Goal: Information Seeking & Learning: Learn about a topic

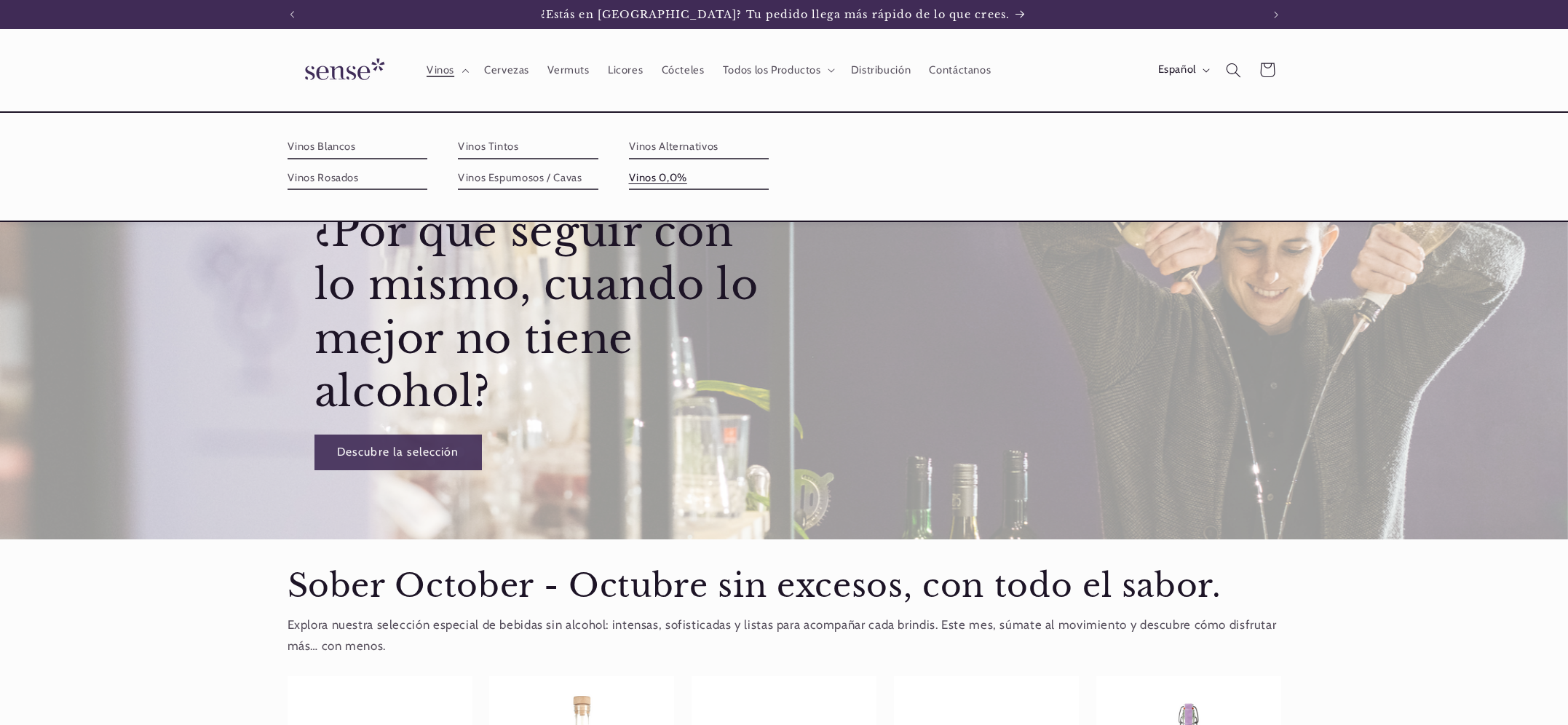
click at [638, 179] on link "Vinos 0,0%" at bounding box center [700, 178] width 140 height 23
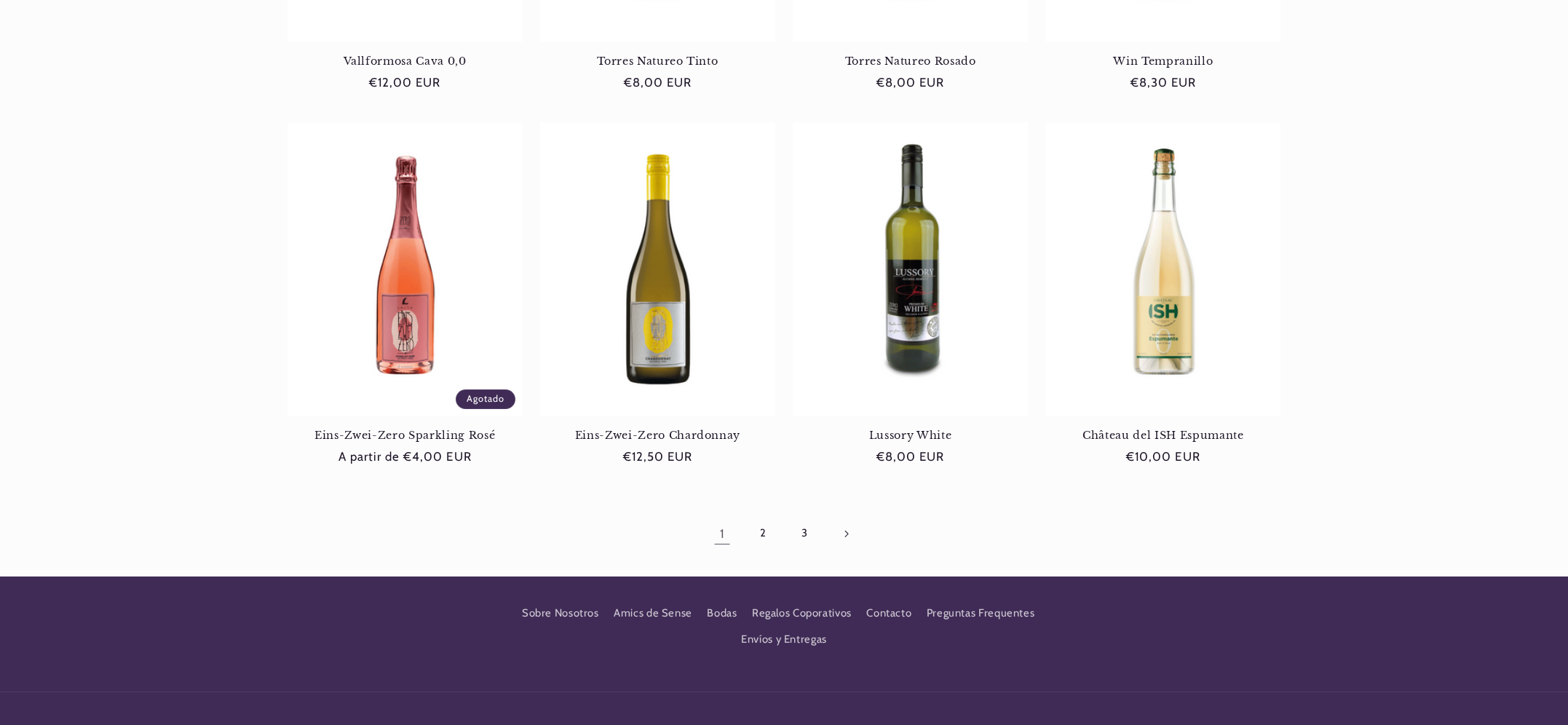
scroll to position [1251, 0]
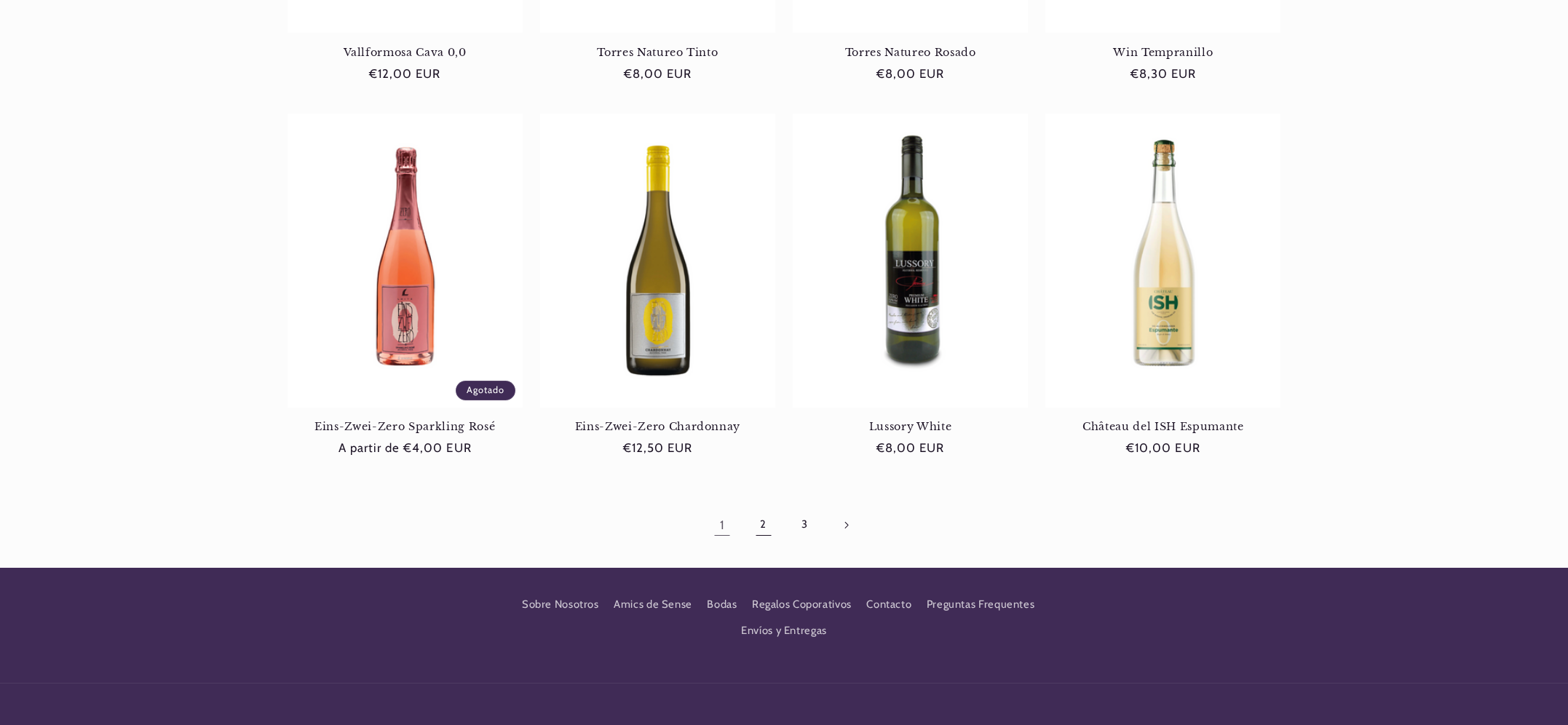
click at [763, 522] on link "2" at bounding box center [763, 525] width 33 height 33
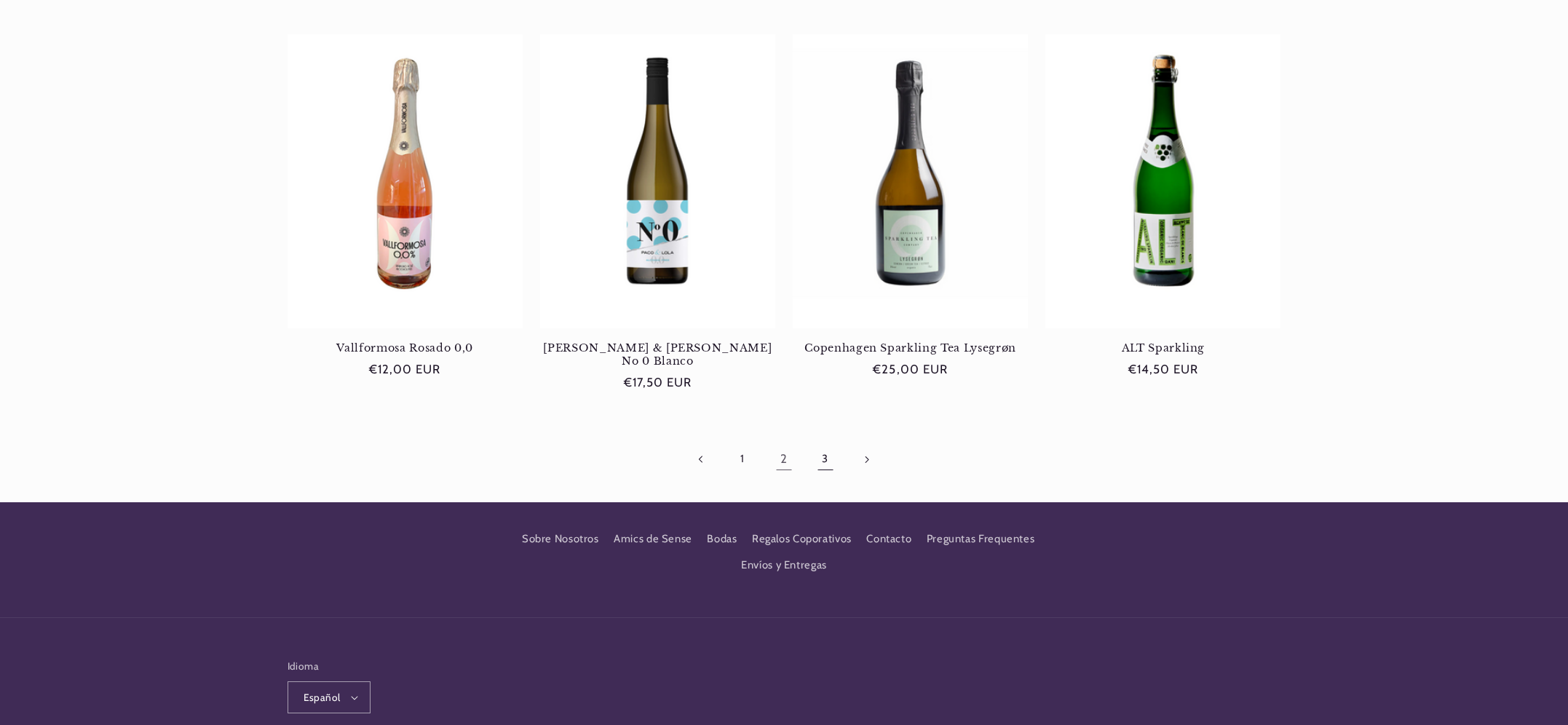
click at [820, 443] on link "3" at bounding box center [825, 459] width 33 height 33
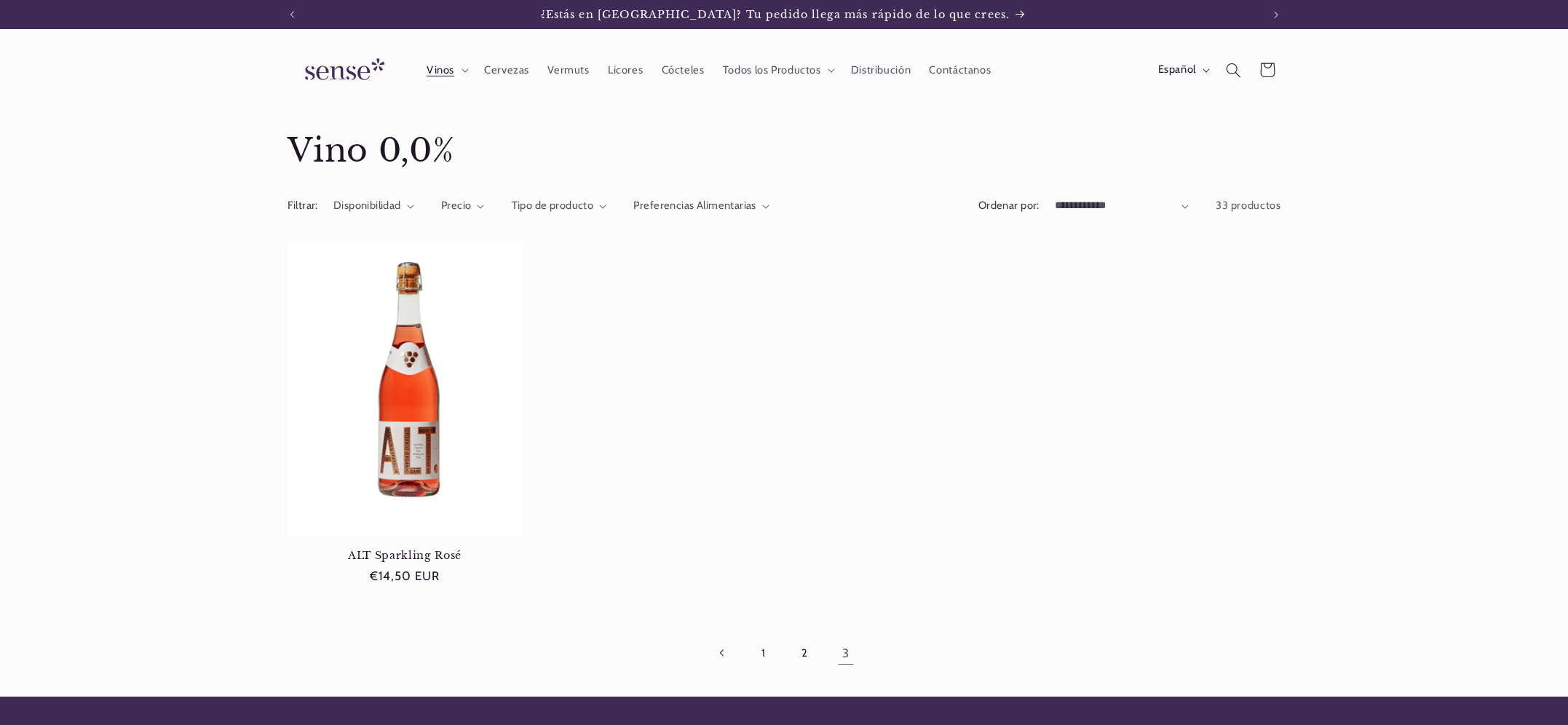
click at [330, 70] on img at bounding box center [342, 70] width 109 height 42
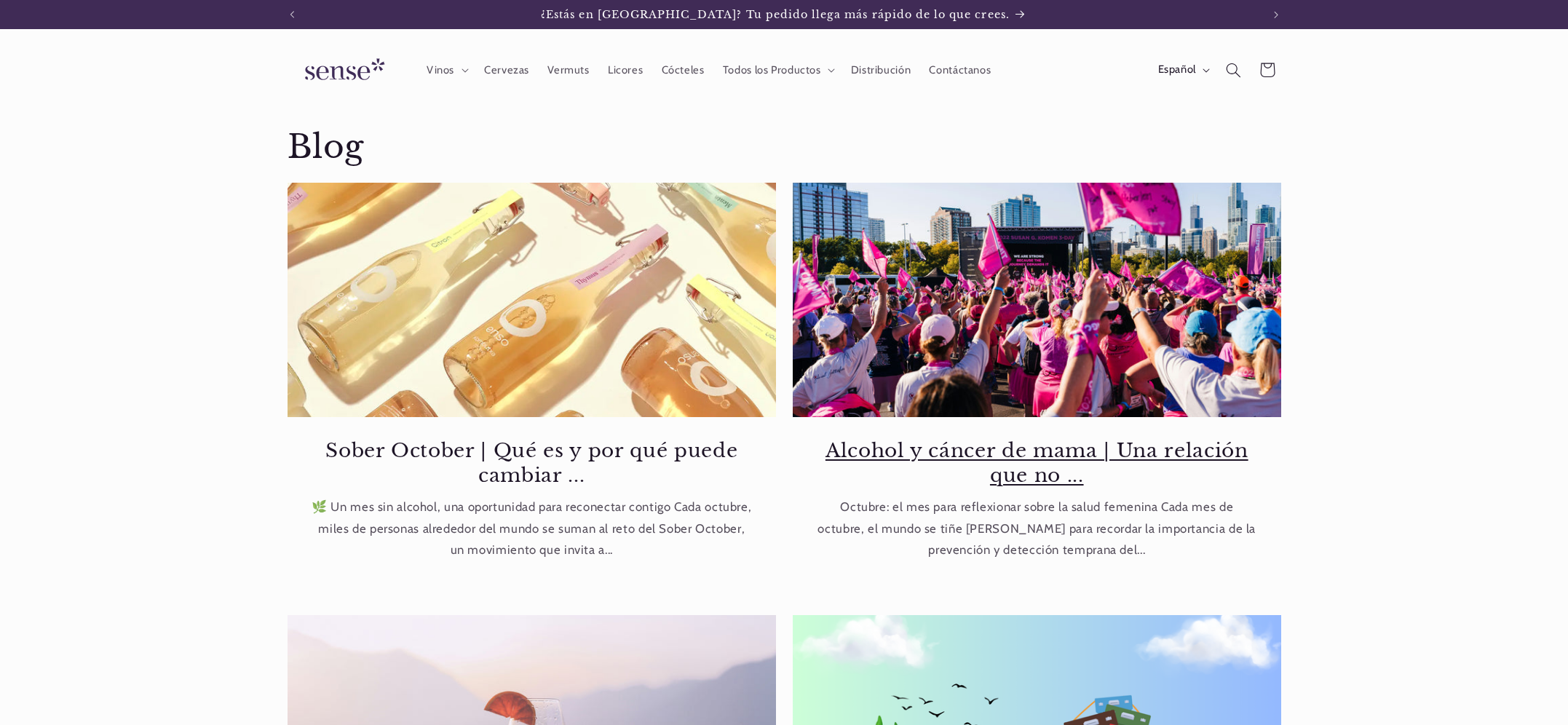
click at [1033, 438] on link "Alcohol y cáncer de mama | Una relación que no ..." at bounding box center [1037, 463] width 443 height 50
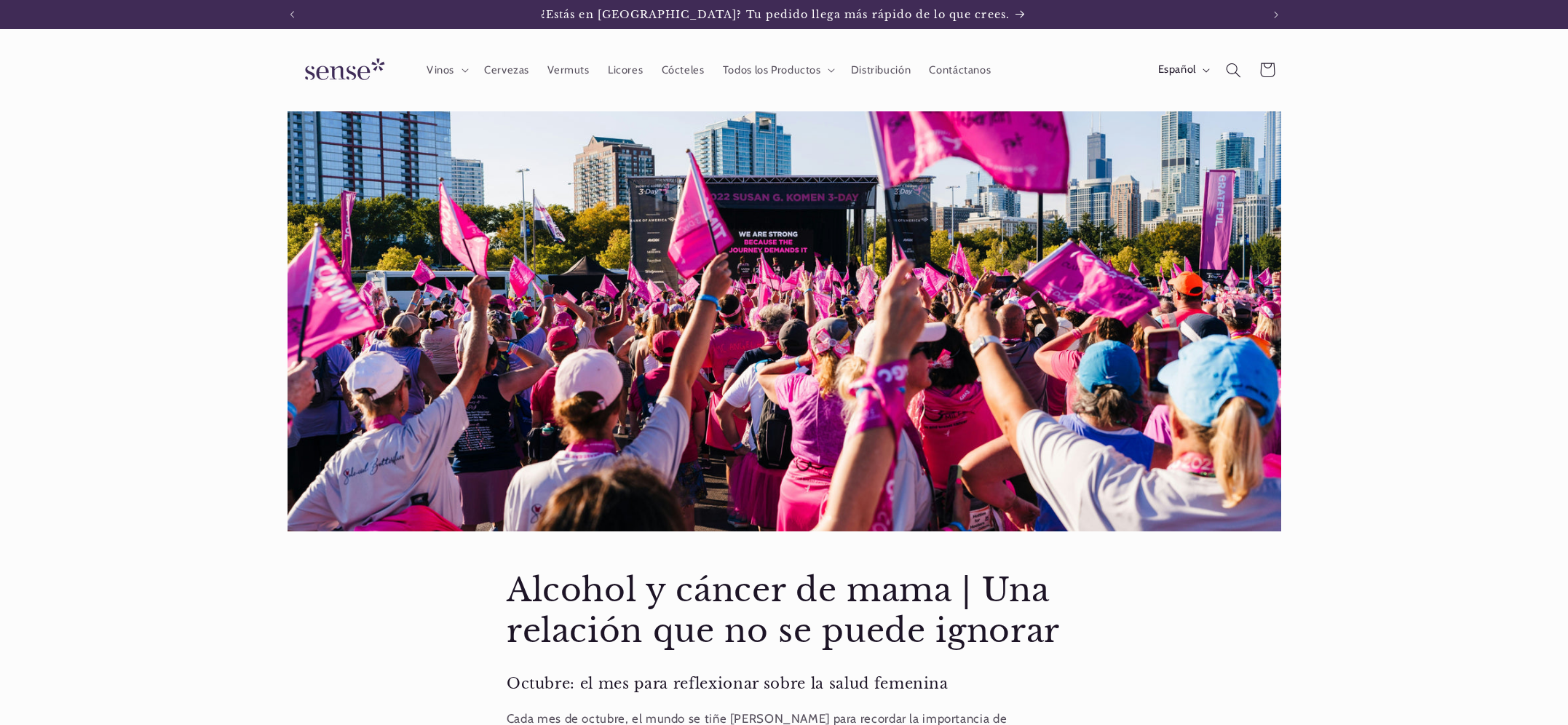
click at [344, 65] on img at bounding box center [342, 70] width 109 height 42
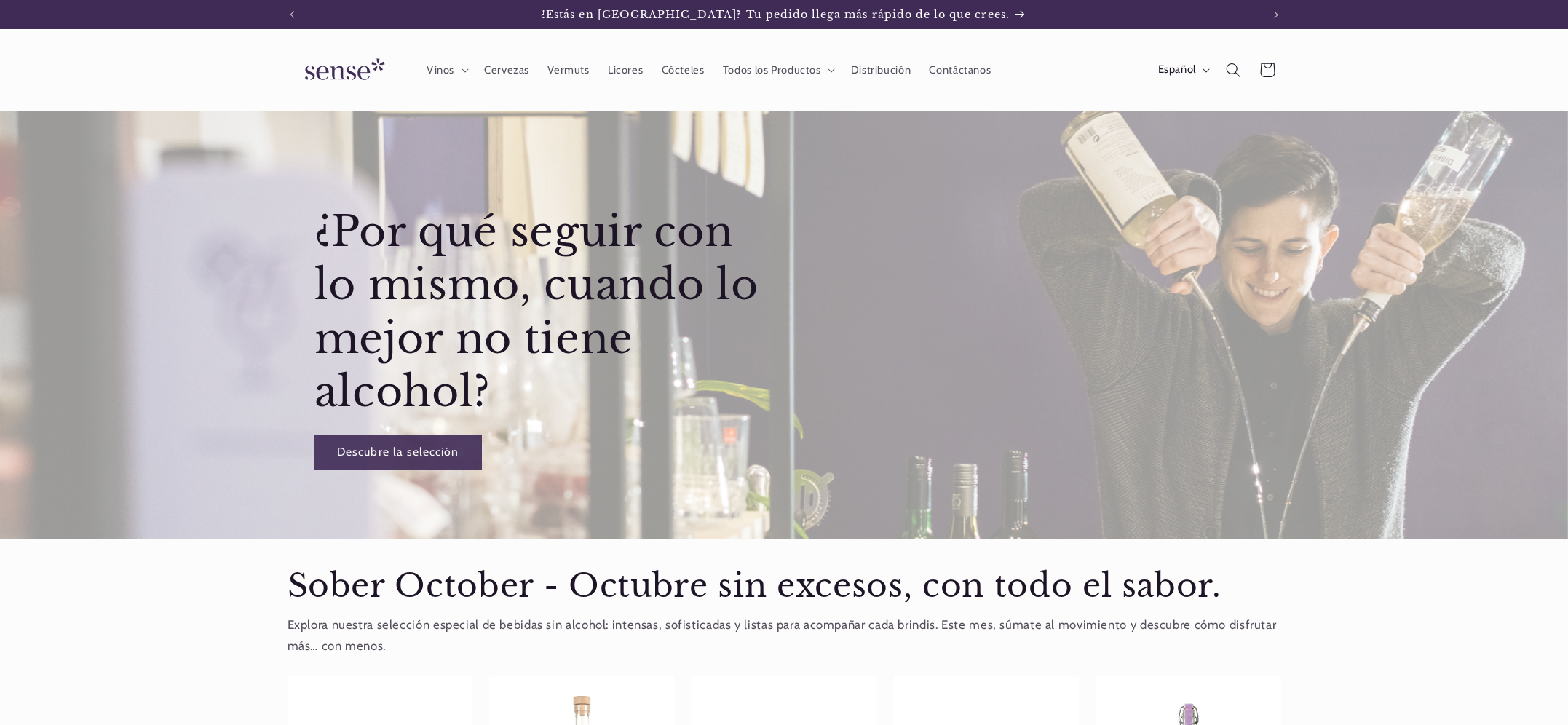
scroll to position [0, 970]
